Goal: Find specific page/section: Find specific page/section

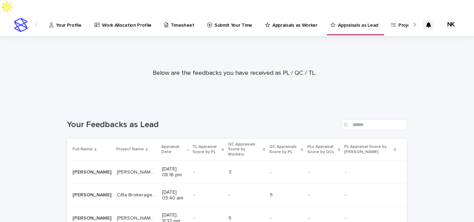
click at [161, 143] on p "Appraisal Date" at bounding box center [172, 149] width 23 height 13
click at [72, 36] on div at bounding box center [234, 70] width 469 height 69
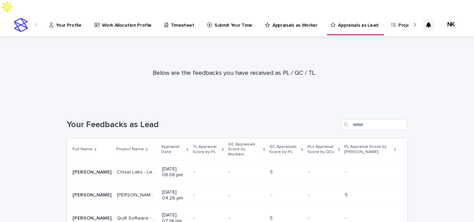
click at [74, 14] on p "Your Profile" at bounding box center [68, 21] width 25 height 15
